Goal: Information Seeking & Learning: Learn about a topic

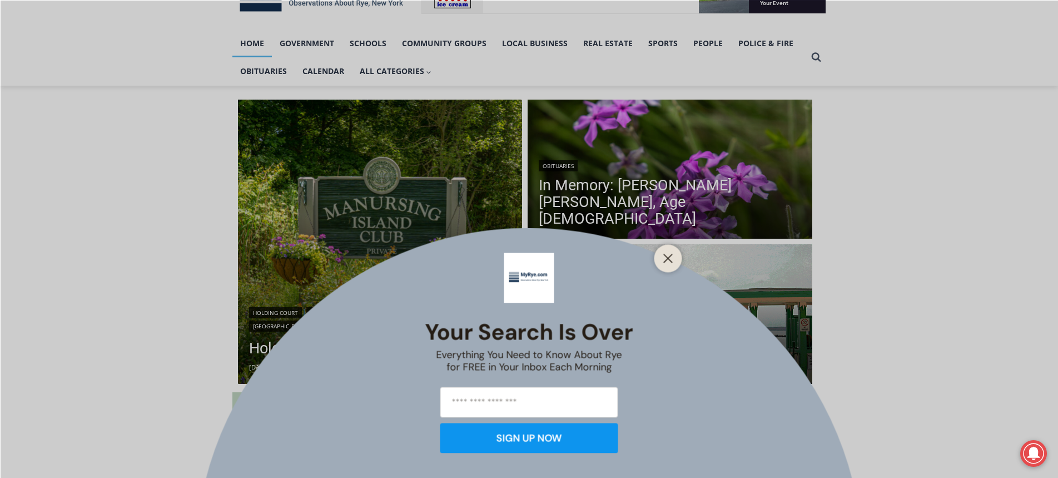
scroll to position [278, 0]
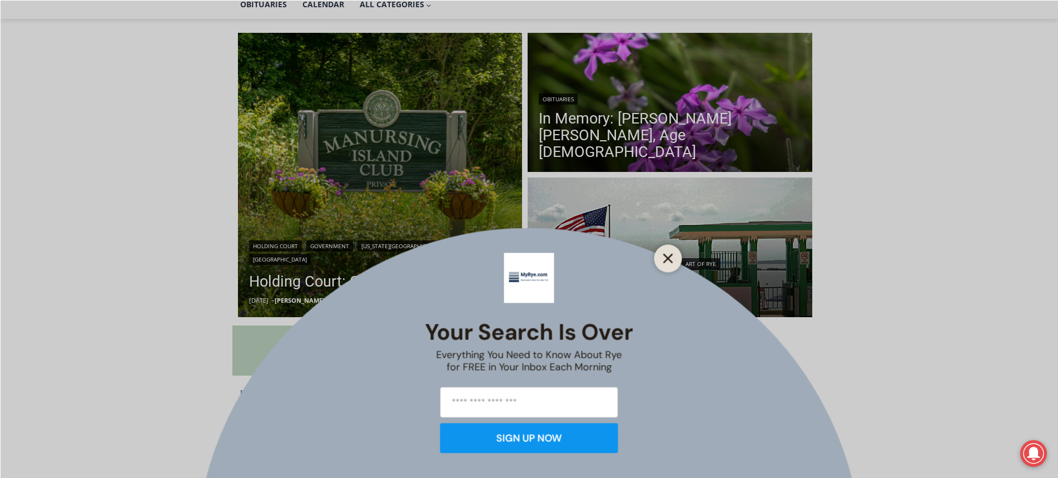
click at [671, 254] on icon "Close" at bounding box center [668, 258] width 10 height 10
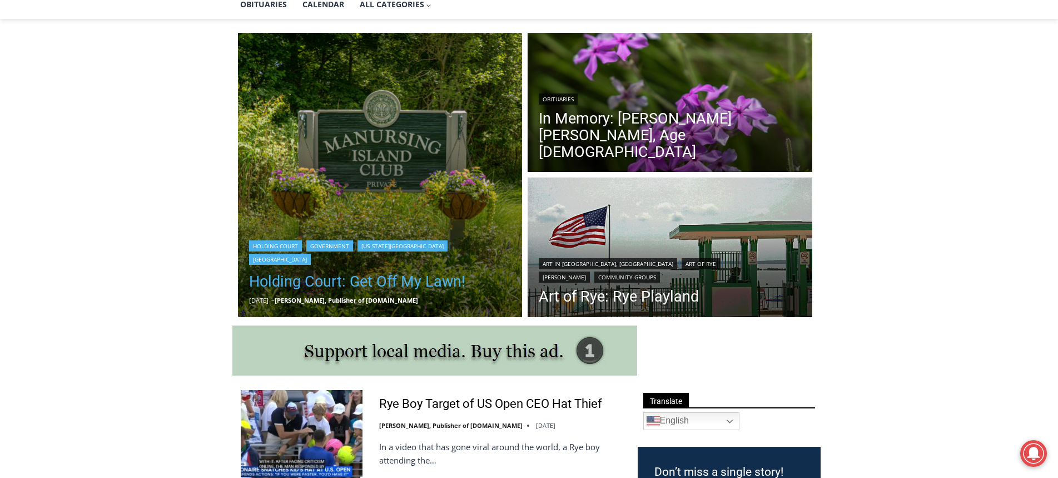
scroll to position [445, 0]
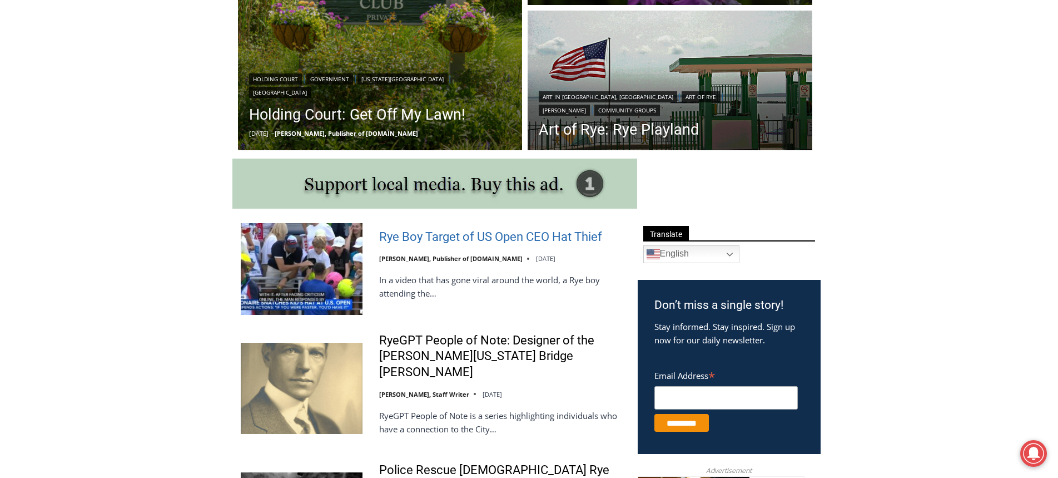
click at [459, 231] on link "Rye Boy Target of US Open CEO Hat Thief" at bounding box center [490, 237] width 223 height 16
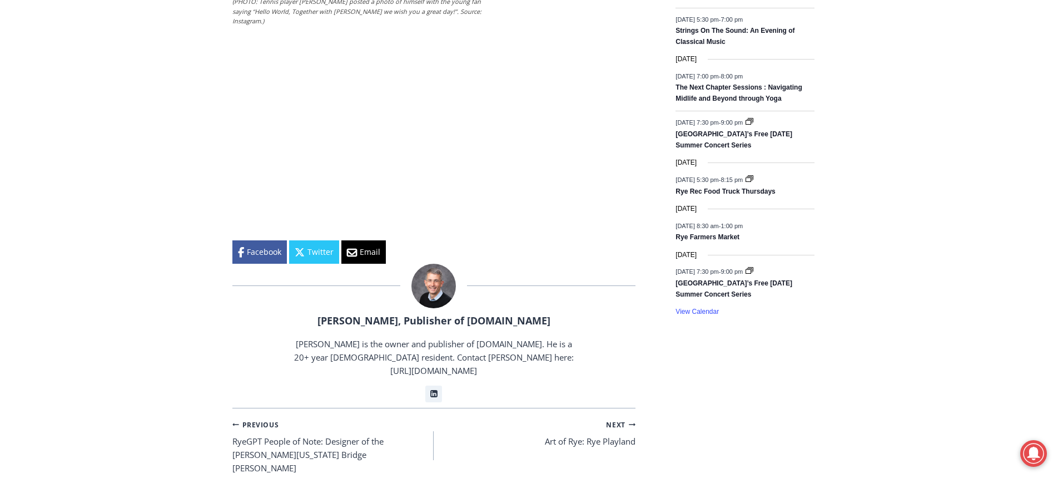
scroll to position [1668, 0]
